Goal: Check status: Check status

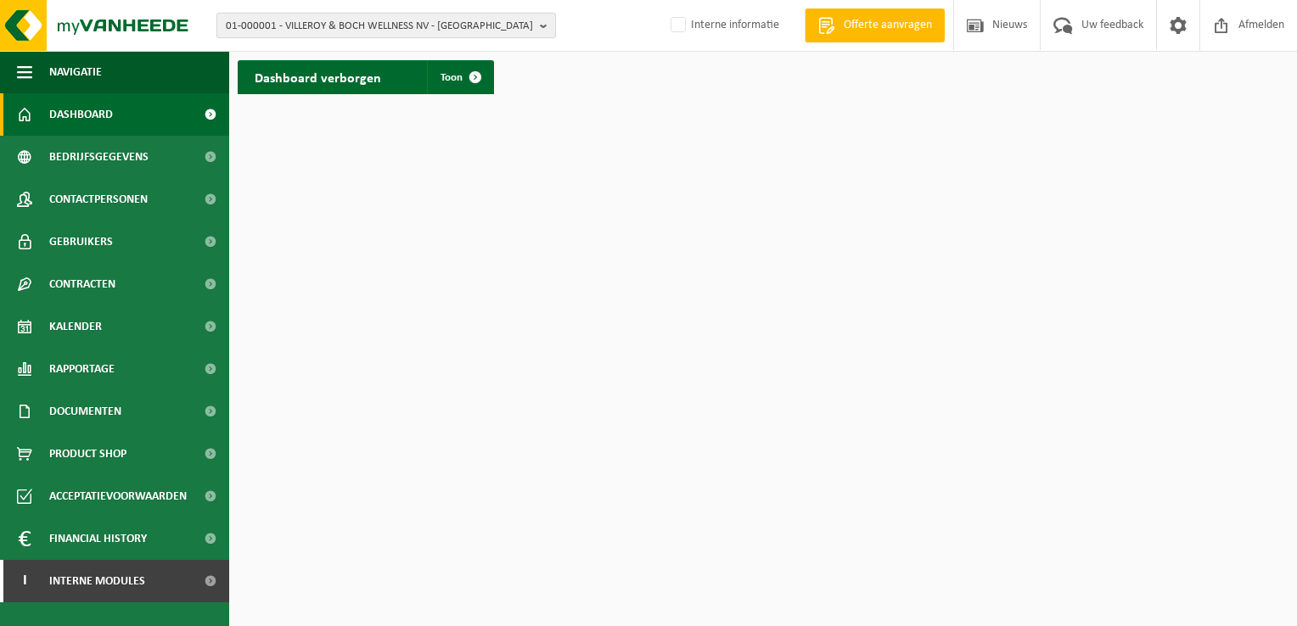
click at [346, 21] on span "01-000001 - VILLEROY & BOCH WELLNESS NV - ROESELARE" at bounding box center [379, 26] width 307 height 25
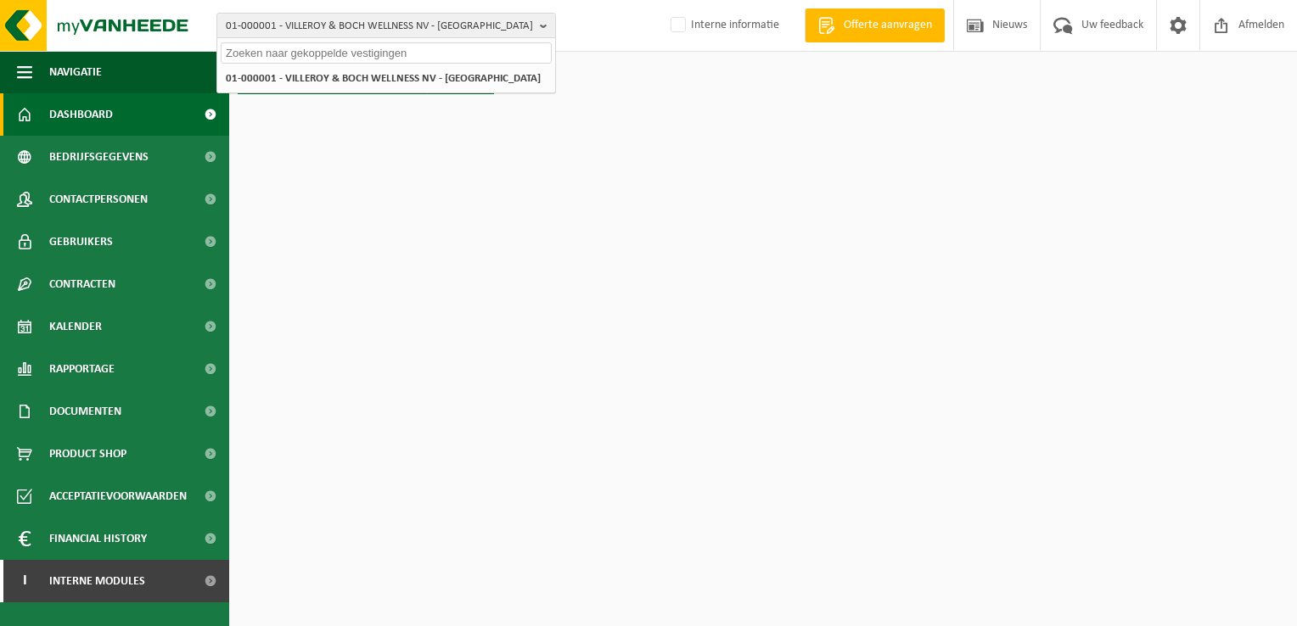
click at [353, 59] on input "text" at bounding box center [386, 52] width 331 height 21
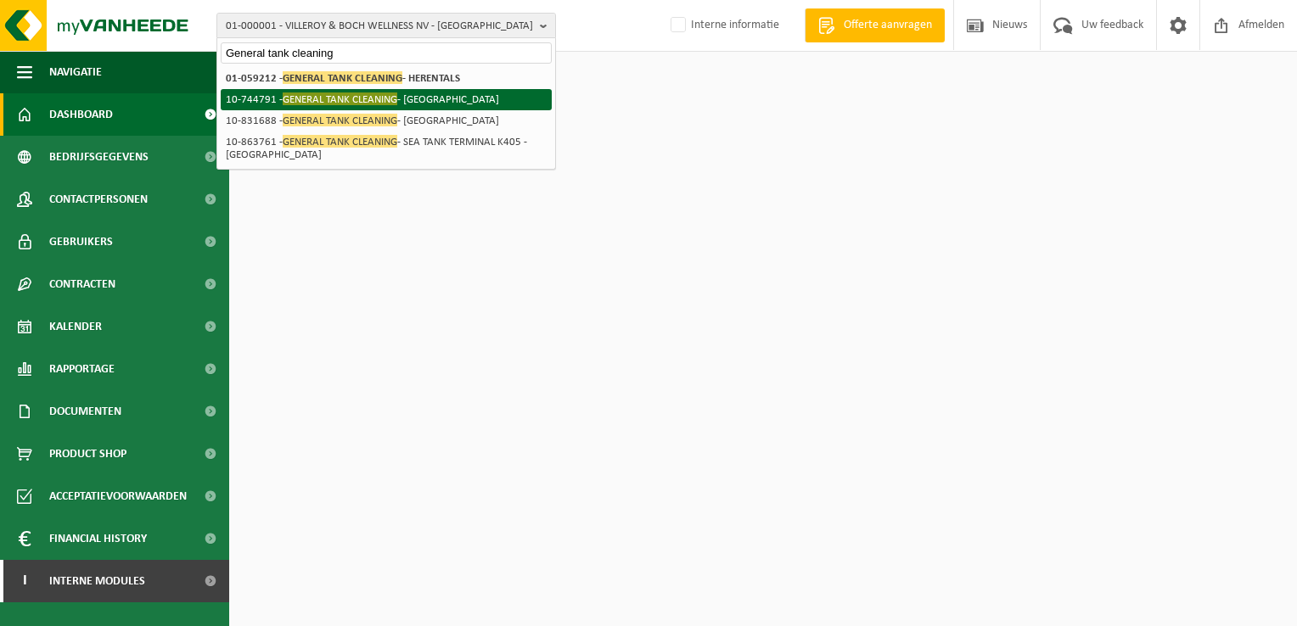
type input "General tank cleaning"
click at [356, 95] on span "GENERAL TANK CLEANING" at bounding box center [340, 98] width 115 height 13
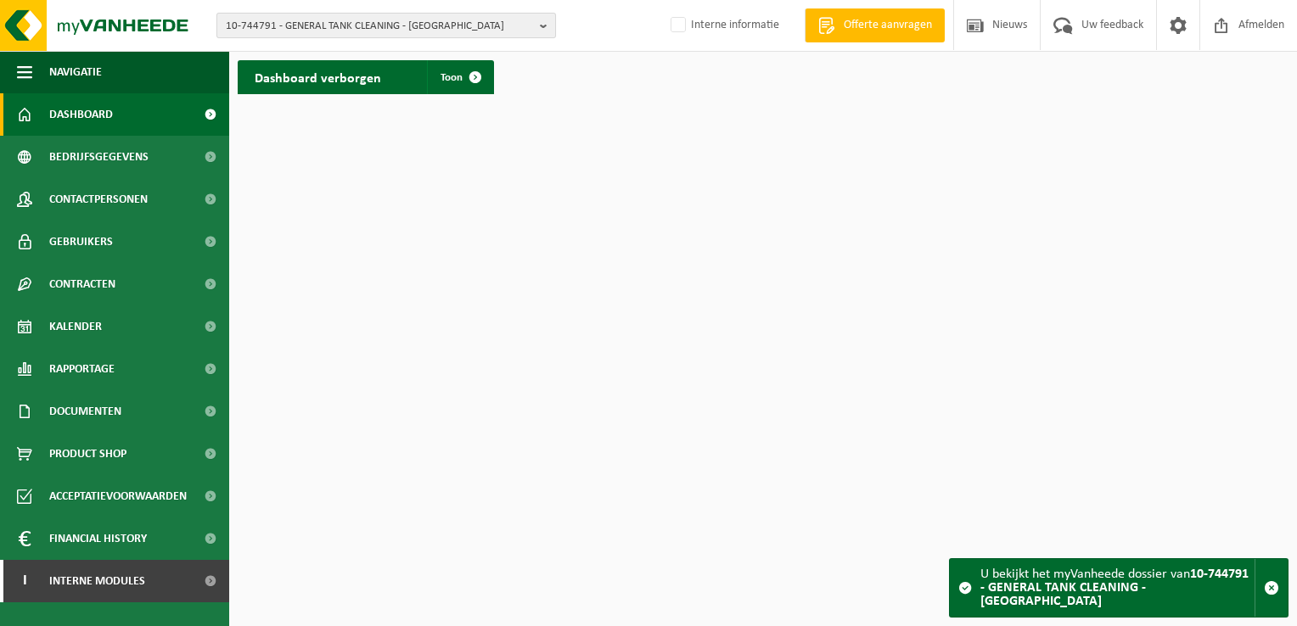
click at [410, 36] on span "10-744791 - GENERAL TANK CLEANING - [GEOGRAPHIC_DATA]" at bounding box center [379, 26] width 307 height 25
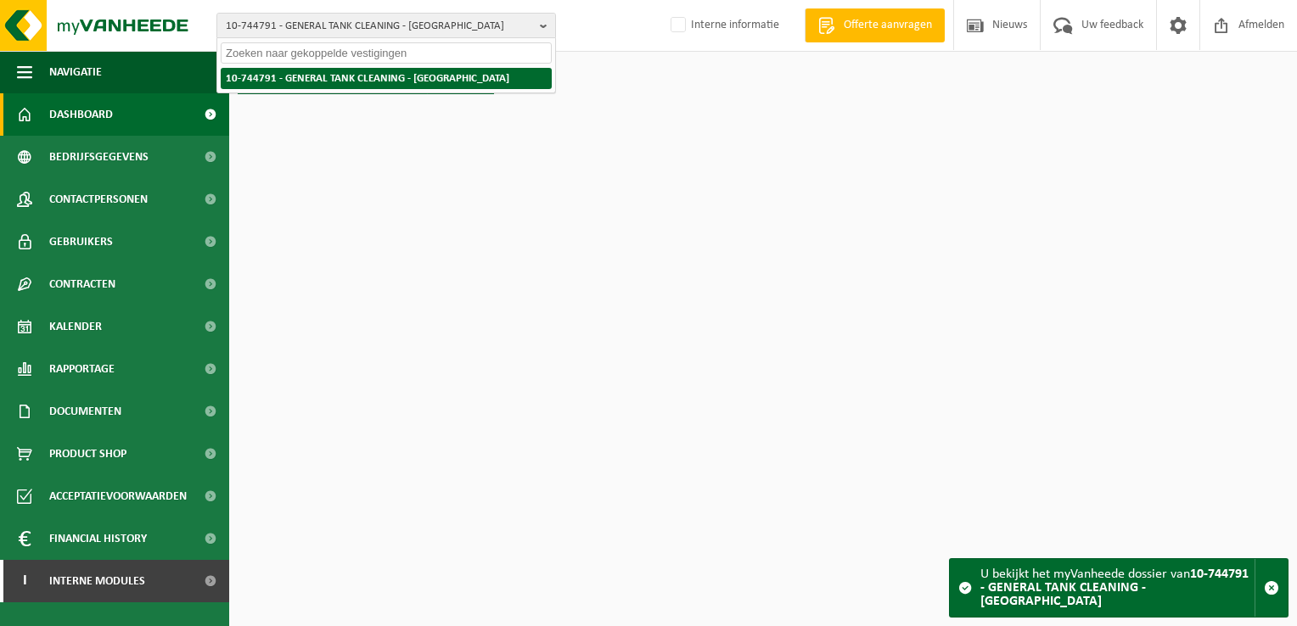
click at [416, 76] on li "10-744791 - GENERAL TANK CLEANING - [GEOGRAPHIC_DATA]" at bounding box center [386, 78] width 331 height 21
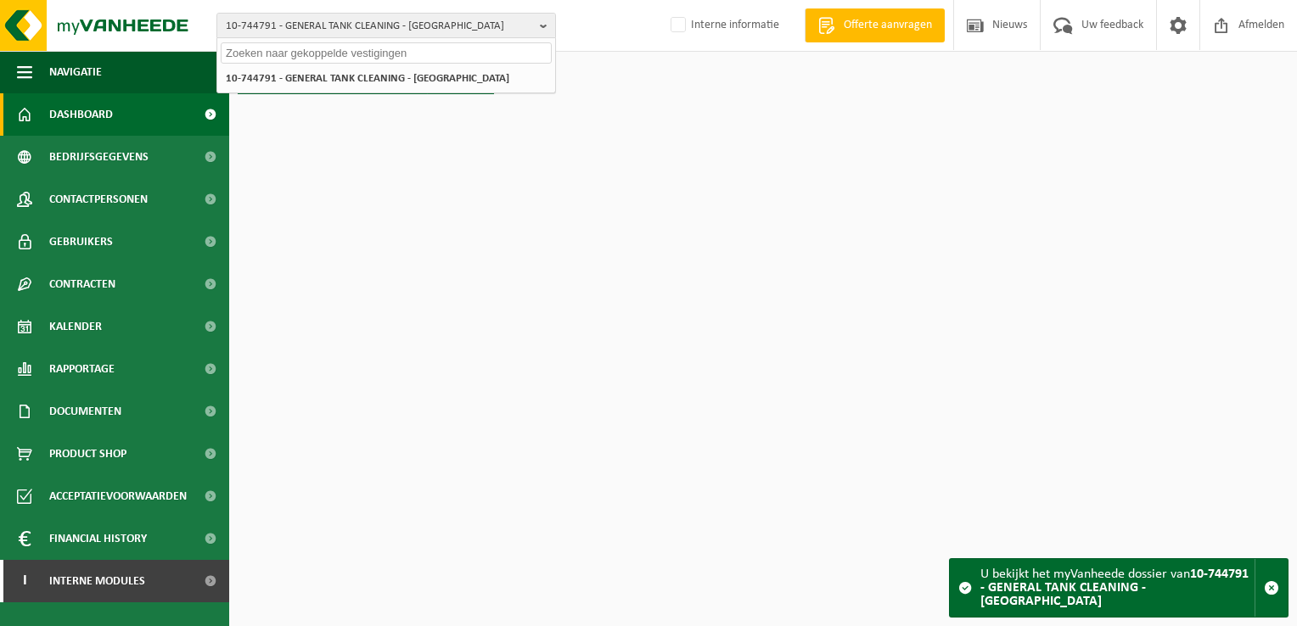
click at [377, 163] on html "10-744791 - GENERAL TANK CLEANING - ANTWERPEN 10-744791 - GENERAL TANK CLEANING…" at bounding box center [648, 313] width 1297 height 626
click at [362, 56] on input "text" at bounding box center [386, 52] width 331 height 21
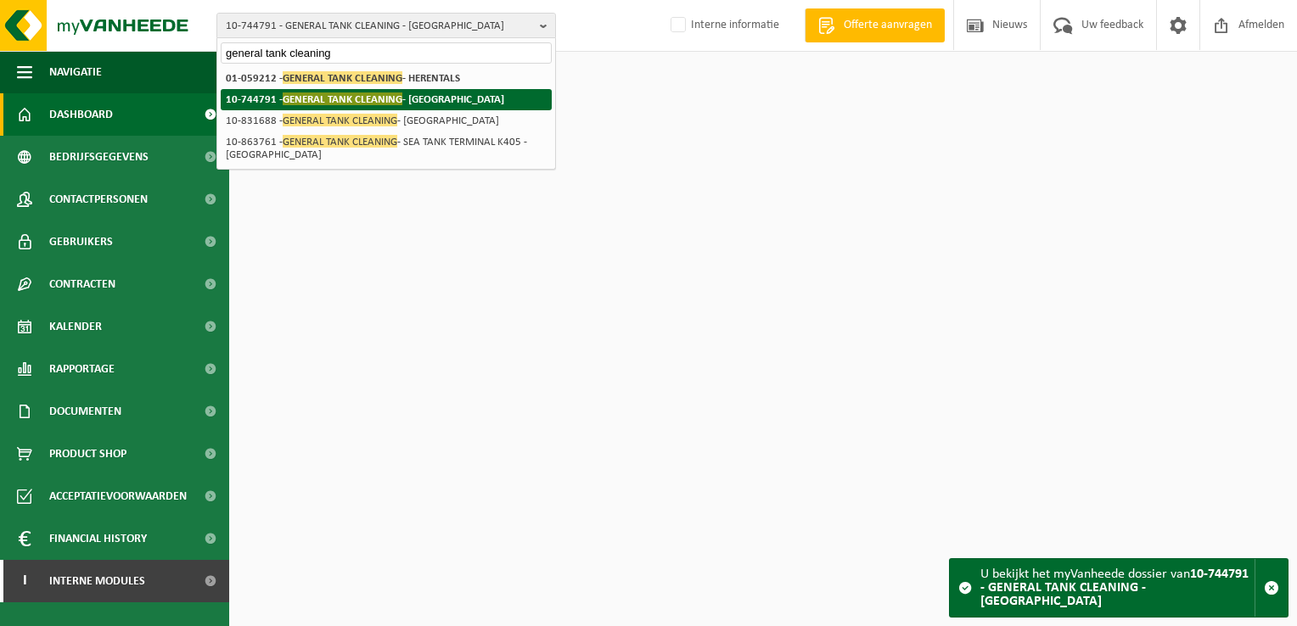
type input "general tank cleaning"
click at [377, 100] on span "GENERAL TANK CLEANING" at bounding box center [343, 98] width 120 height 13
click at [250, 99] on li "10-744791 - GENERAL TANK CLEANING - ANTWERPEN" at bounding box center [386, 99] width 331 height 21
click at [350, 96] on span "GENERAL TANK CLEANING" at bounding box center [343, 98] width 120 height 13
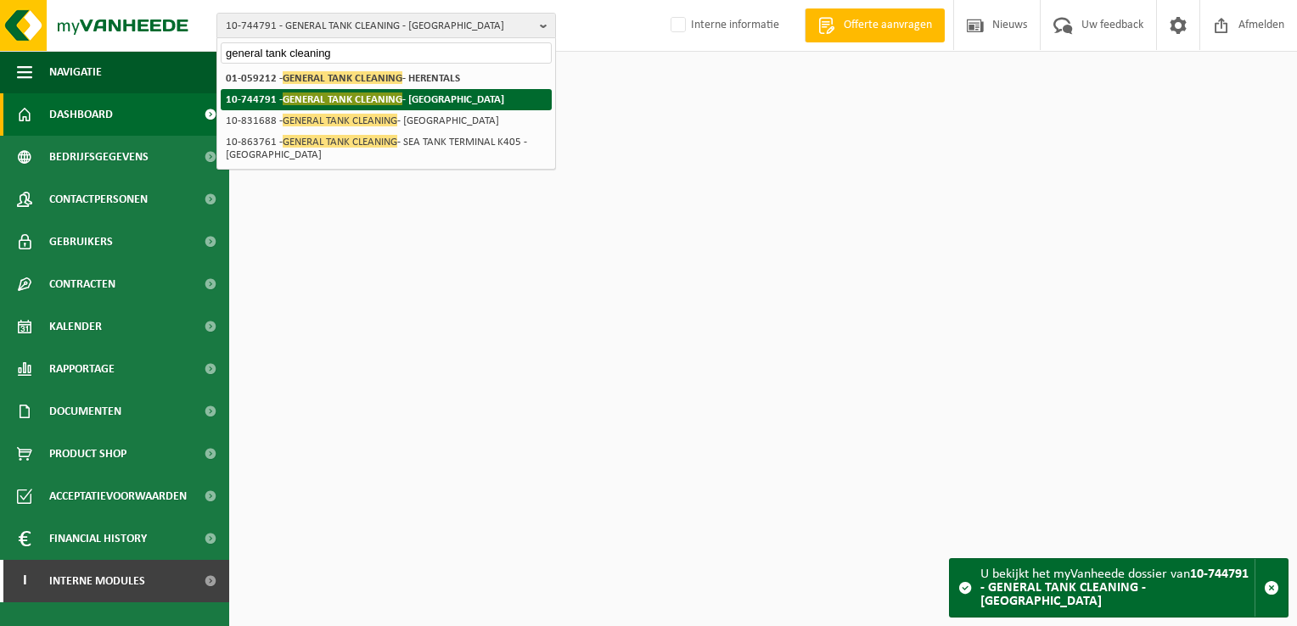
click at [350, 96] on span "GENERAL TANK CLEANING" at bounding box center [343, 98] width 120 height 13
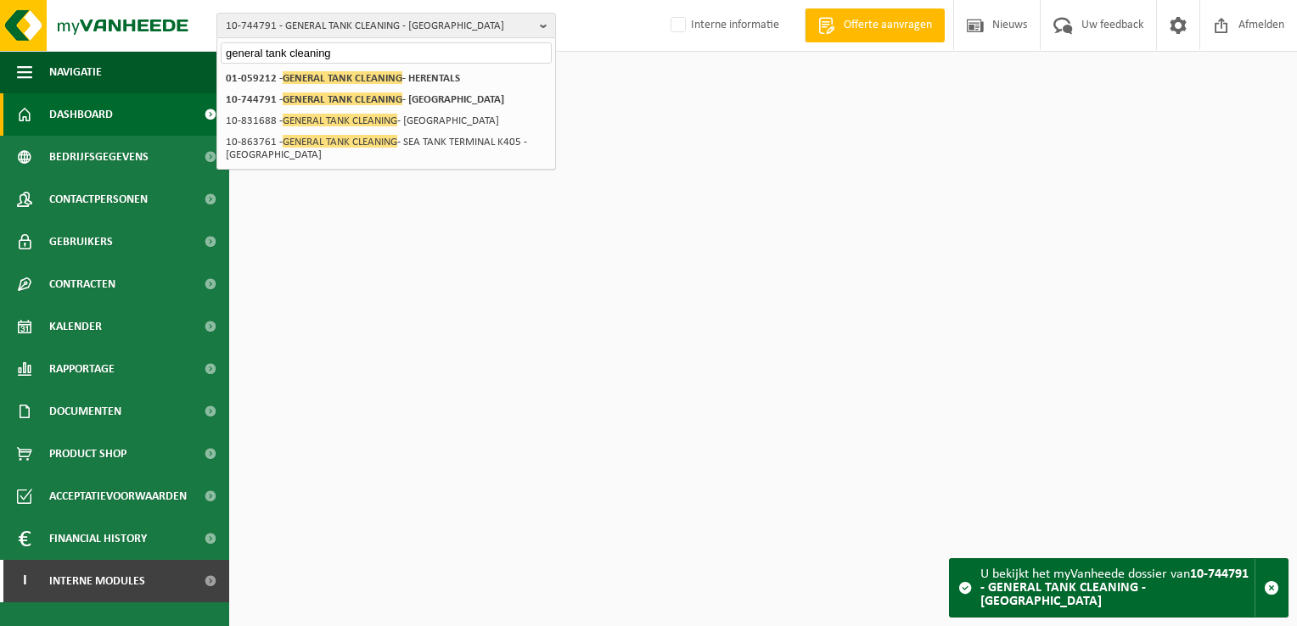
click at [595, 165] on html "10-744791 - GENERAL TANK CLEANING - ANTWERPEN general tank cleaning 10-744791 -…" at bounding box center [648, 313] width 1297 height 626
click at [477, 18] on span "10-744791 - GENERAL TANK CLEANING - ANTWERPEN" at bounding box center [379, 26] width 307 height 25
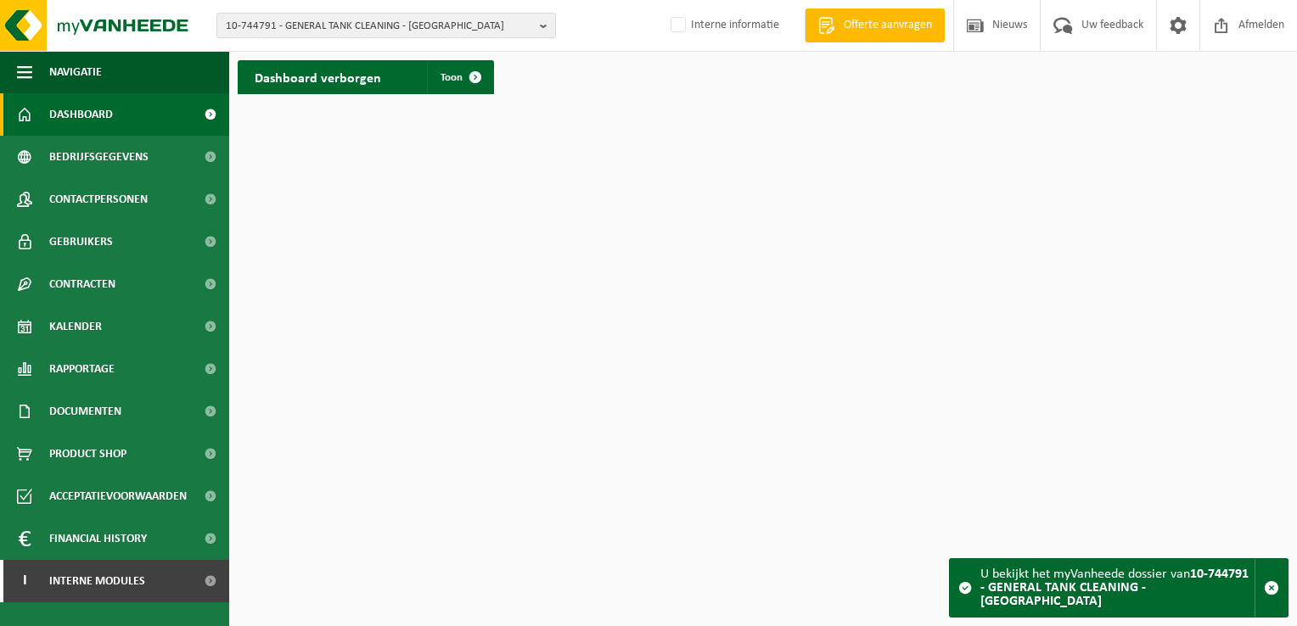
drag, startPoint x: 465, startPoint y: 20, endPoint x: 305, endPoint y: 8, distance: 159.9
click at [305, 8] on div "10-744791 - GENERAL TANK CLEANING - ANTWERPEN 10-744791 - GENERAL TANK CLEANING…" at bounding box center [648, 26] width 1297 height 52
click at [458, 89] on span at bounding box center [475, 77] width 34 height 34
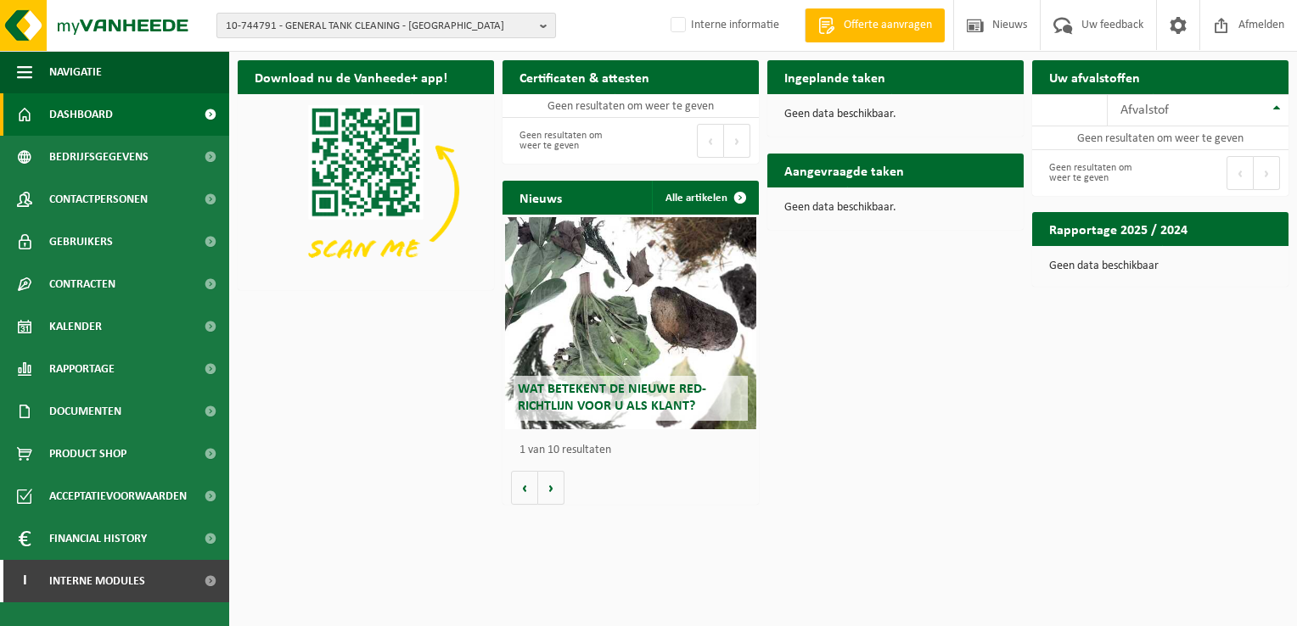
click at [276, 36] on span "10-744791 - GENERAL TANK CLEANING - ANTWERPEN" at bounding box center [379, 26] width 307 height 25
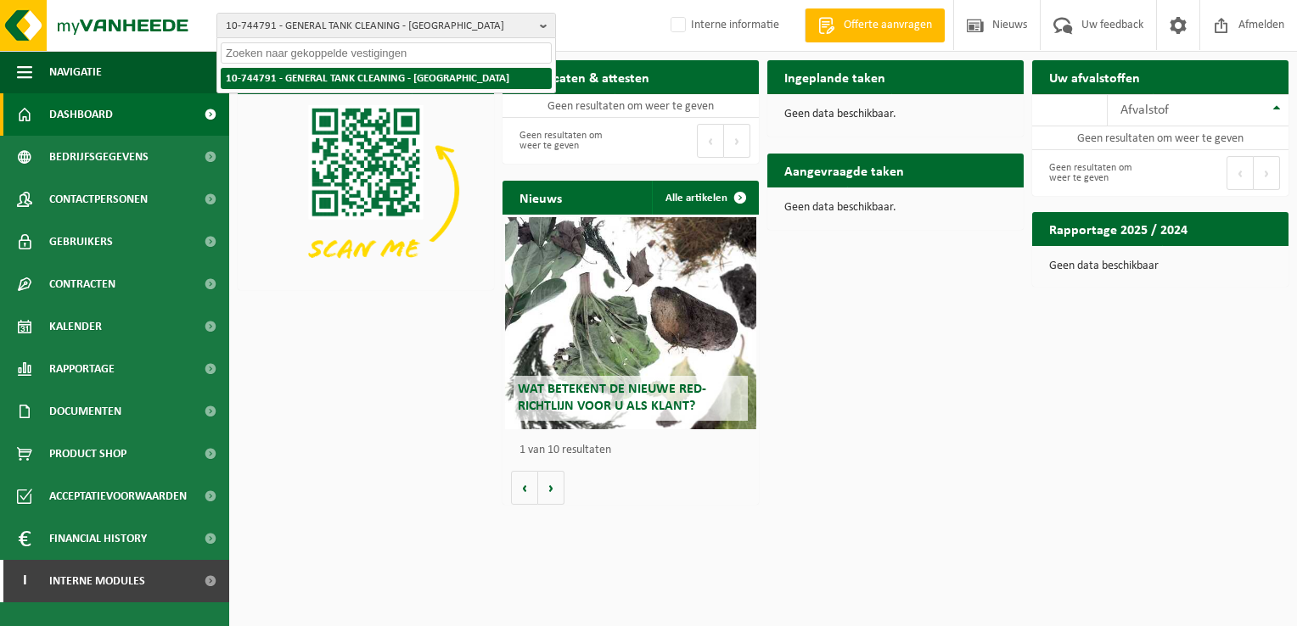
click at [289, 83] on li "10-744791 - GENERAL TANK CLEANING - ANTWERPEN" at bounding box center [386, 78] width 331 height 21
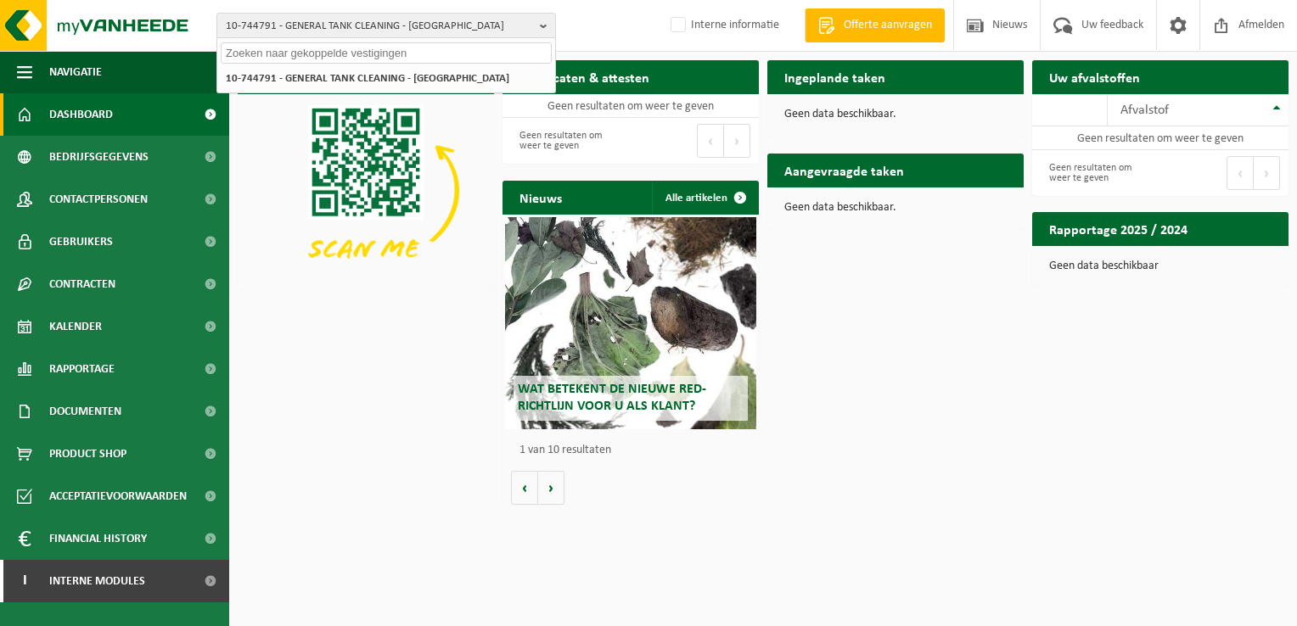
click at [289, 58] on input "text" at bounding box center [386, 52] width 331 height 21
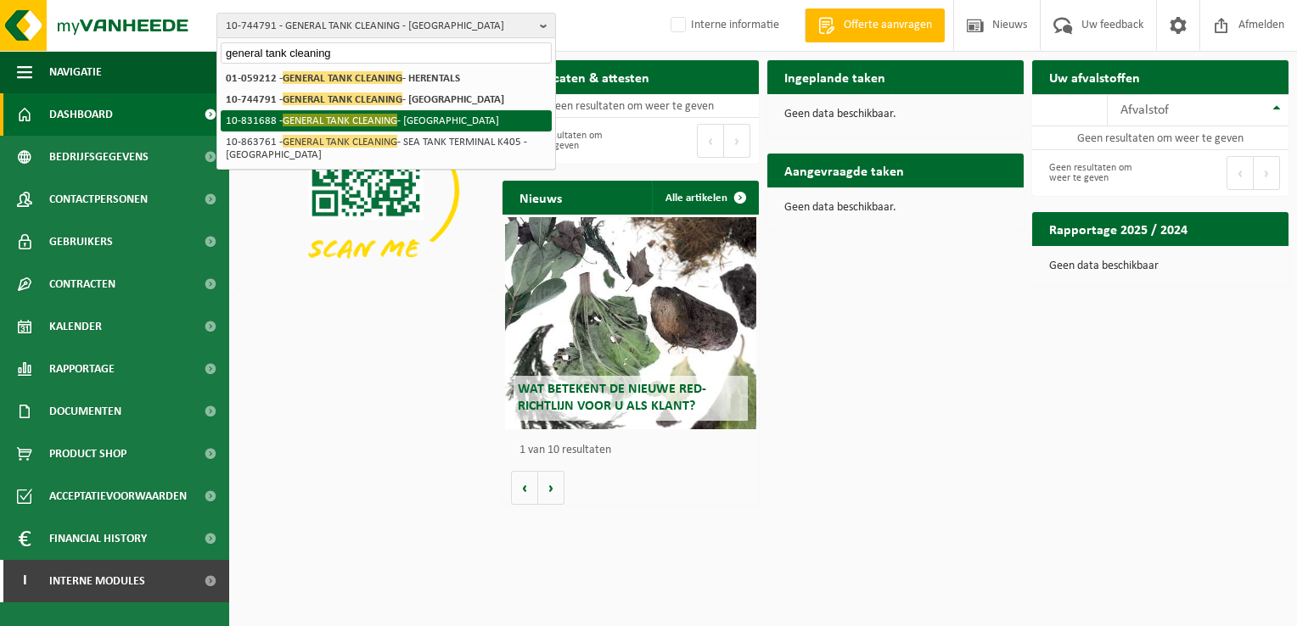
type input "general tank cleaning"
click at [390, 120] on span "GENERAL TANK CLEANING" at bounding box center [340, 120] width 115 height 13
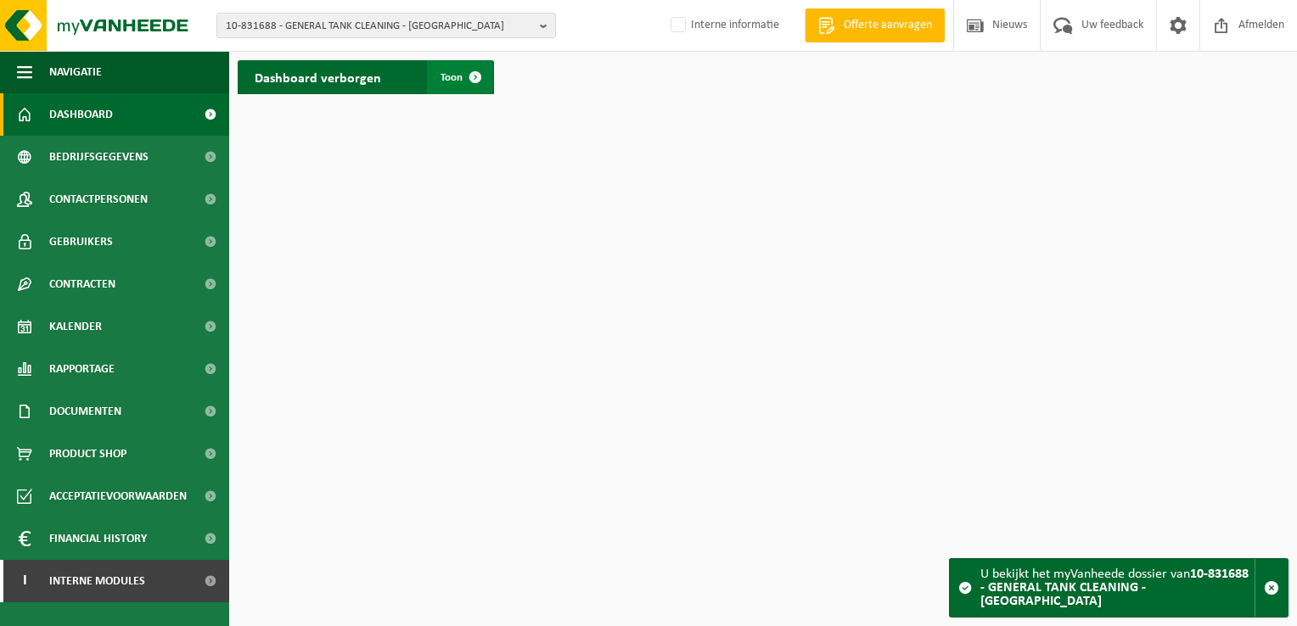
click at [457, 83] on span "Toon" at bounding box center [451, 77] width 22 height 11
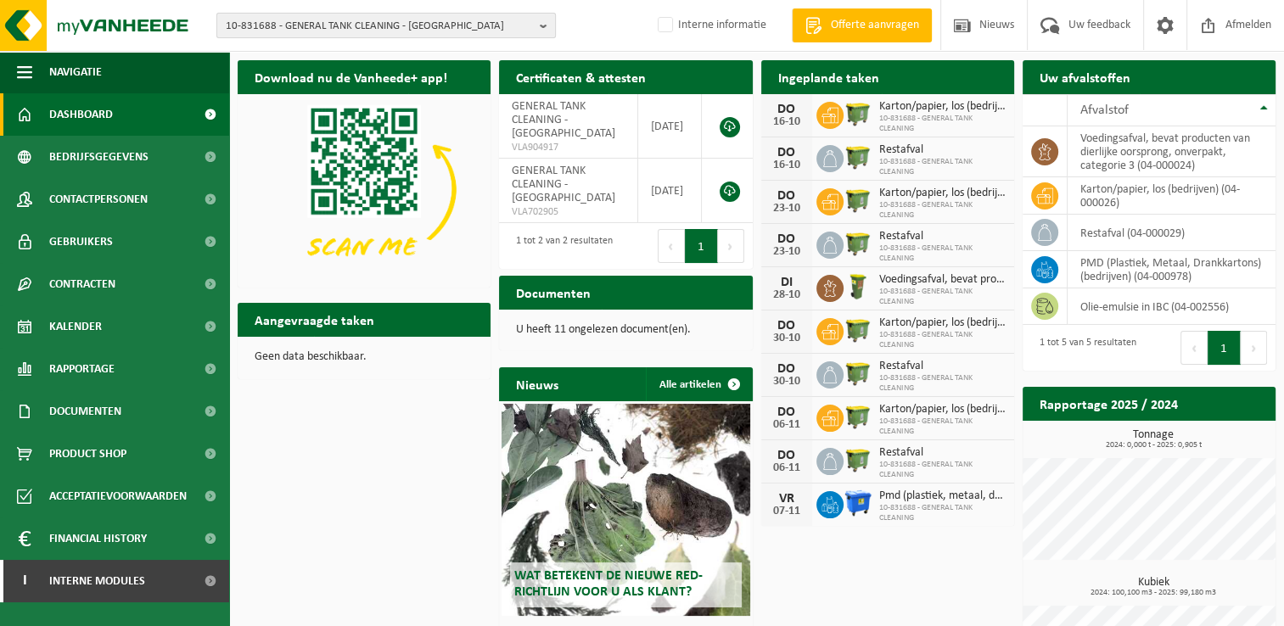
click at [345, 22] on span "10-831688 - GENERAL TANK CLEANING - ANTWERPEN" at bounding box center [379, 26] width 307 height 25
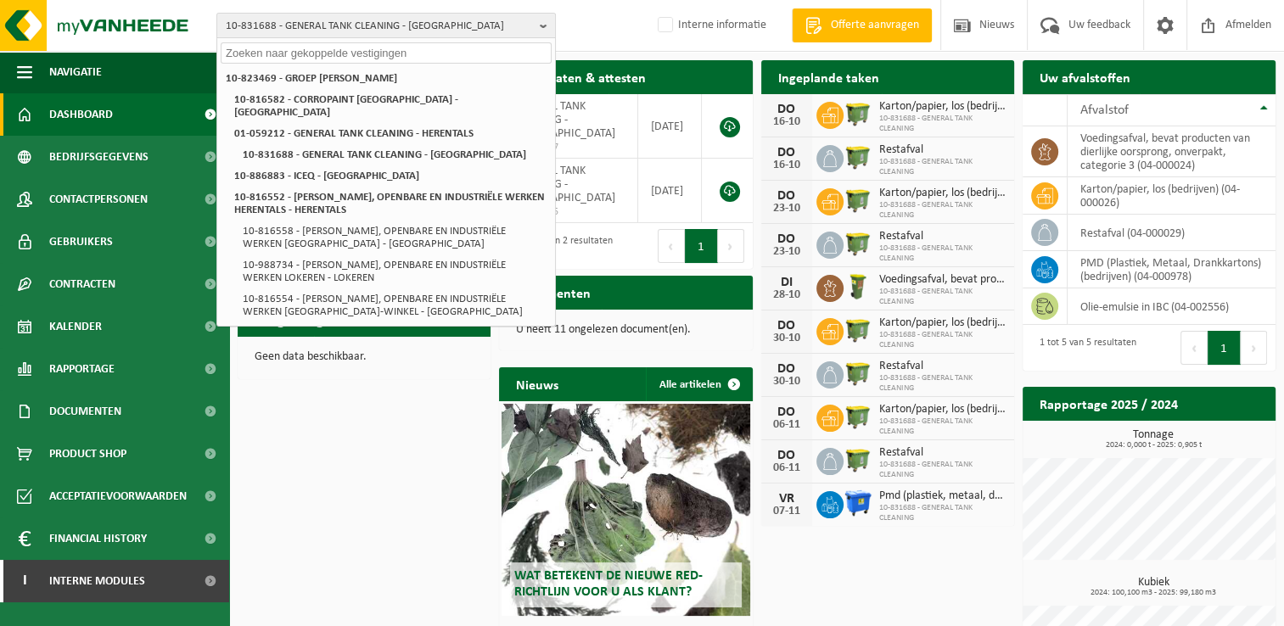
click at [617, 18] on div "10-831688 - GENERAL TANK CLEANING - ANTWERPEN 10-823469 - GROEP VICTOR PEETERS …" at bounding box center [642, 26] width 1284 height 52
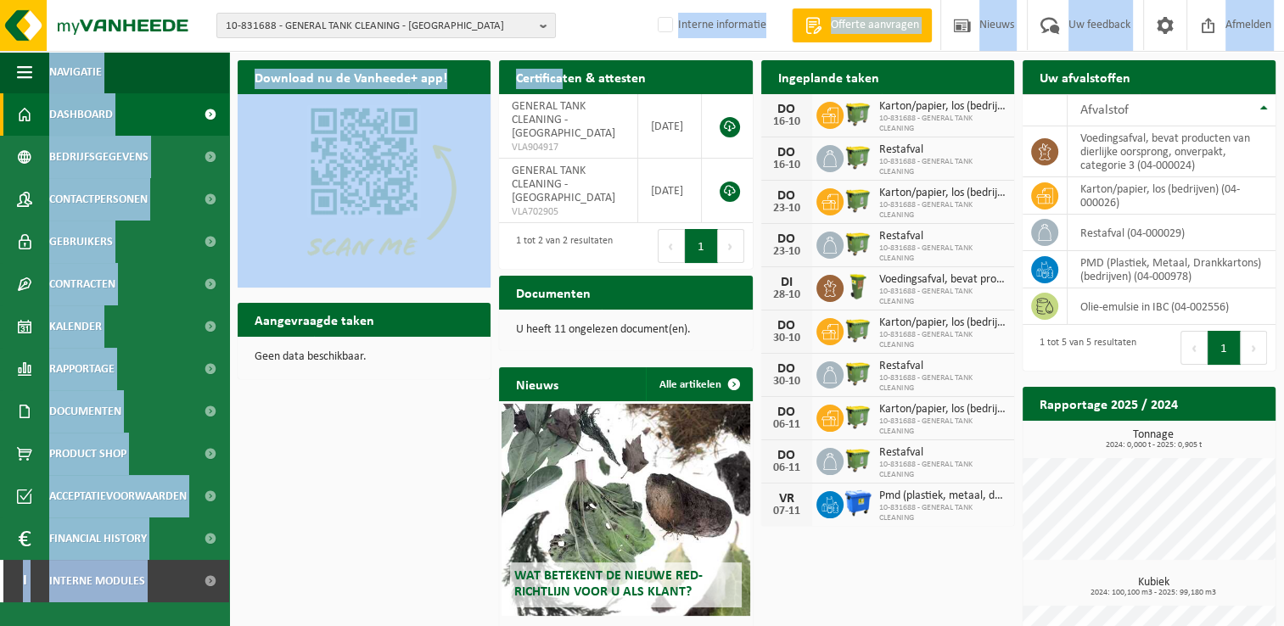
drag, startPoint x: 204, startPoint y: 5, endPoint x: 563, endPoint y: 53, distance: 361.3
click at [563, 53] on div "10-831688 - GENERAL TANK CLEANING - ANTWERPEN 10-823469 - GROEP VICTOR PEETERS …" at bounding box center [642, 362] width 1284 height 725
click at [284, 32] on span "10-831688 - GENERAL TANK CLEANING - ANTWERPEN" at bounding box center [379, 26] width 307 height 25
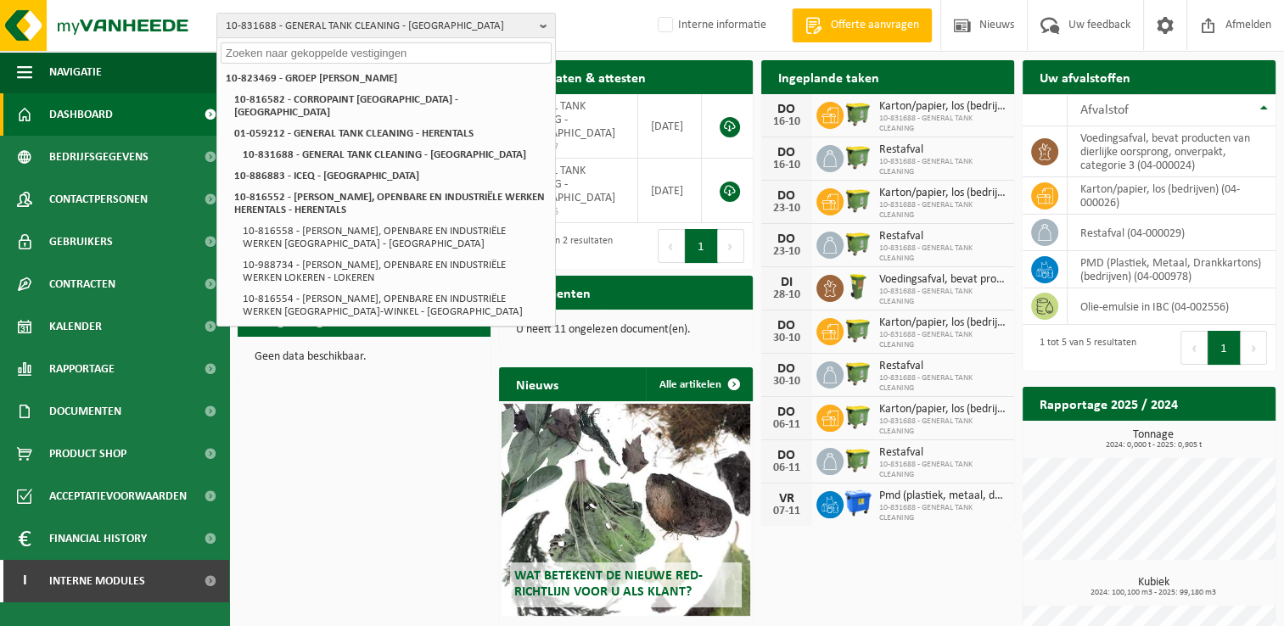
click at [304, 62] on input "text" at bounding box center [386, 52] width 331 height 21
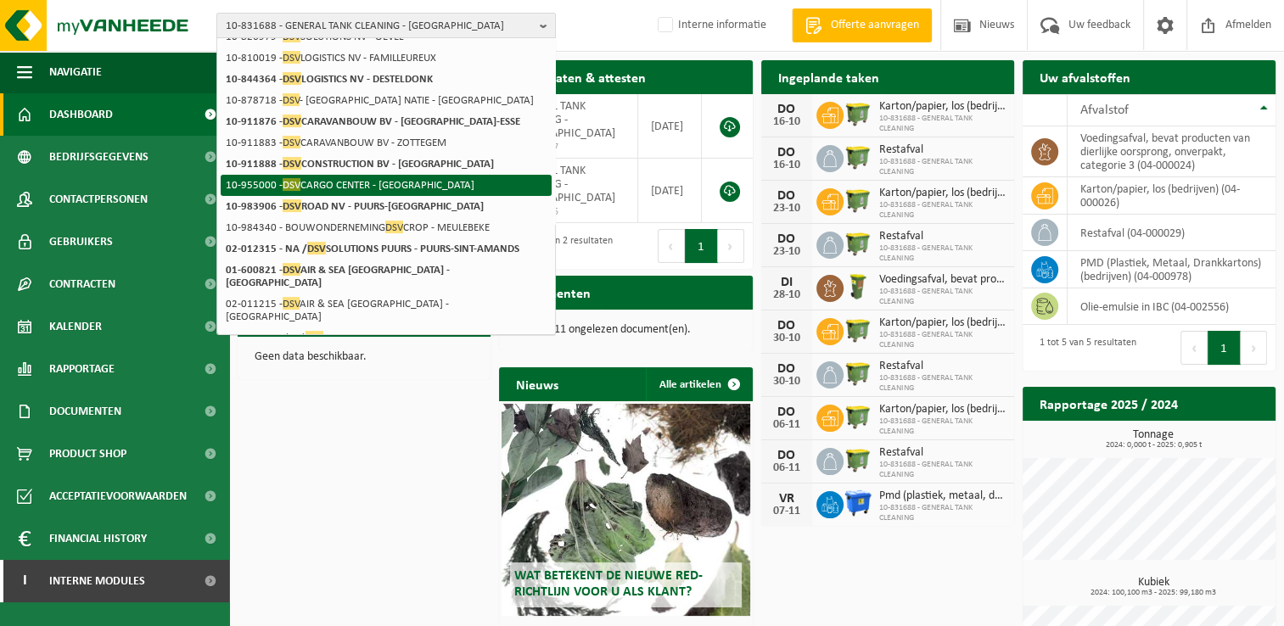
scroll to position [244, 0]
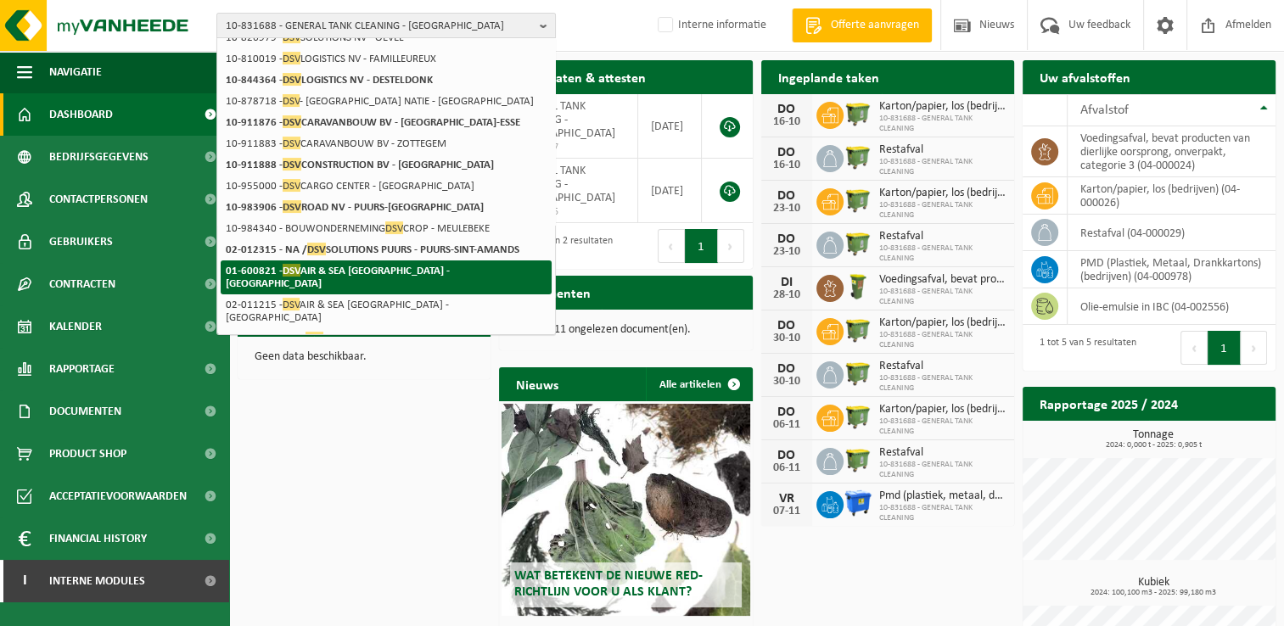
type input "dsv"
click at [367, 264] on strong "01-600821 - DSV AIR & SEA NV - ANTWERPEN" at bounding box center [338, 276] width 224 height 25
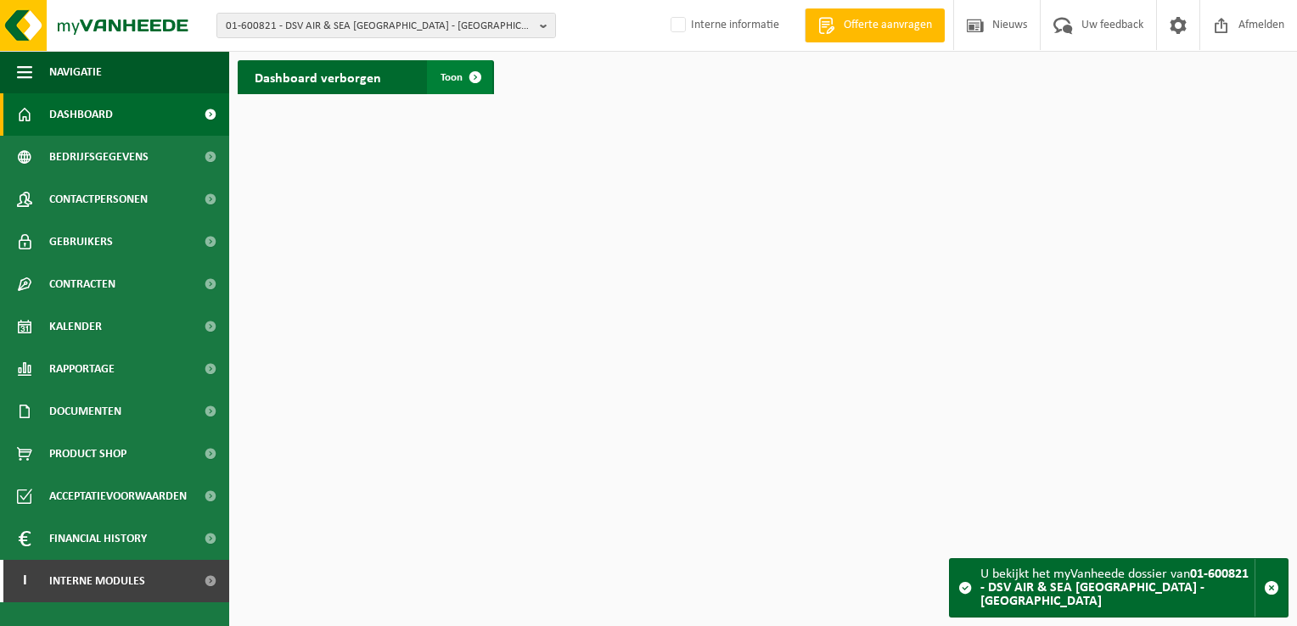
click at [450, 74] on span "Toon" at bounding box center [451, 77] width 22 height 11
